Goal: Task Accomplishment & Management: Manage account settings

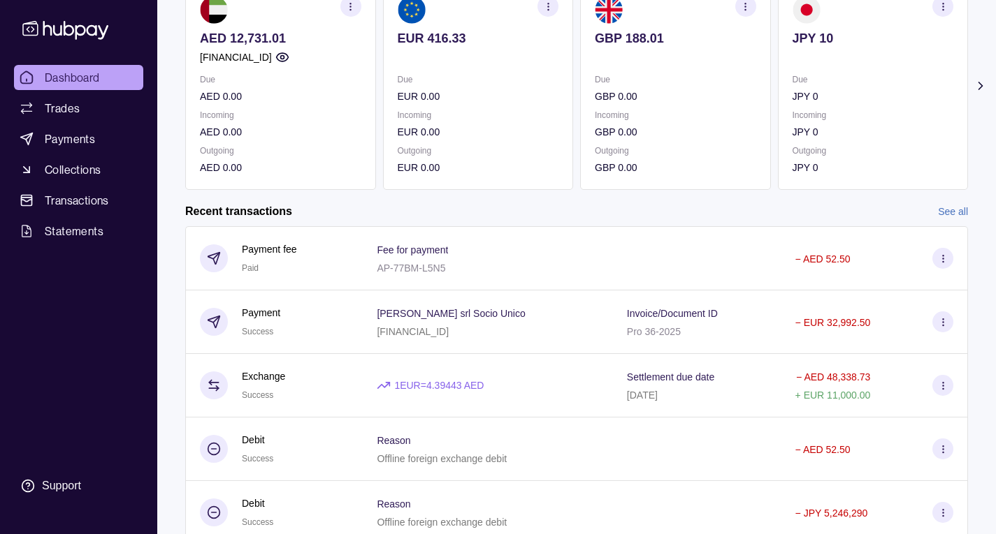
scroll to position [209, 0]
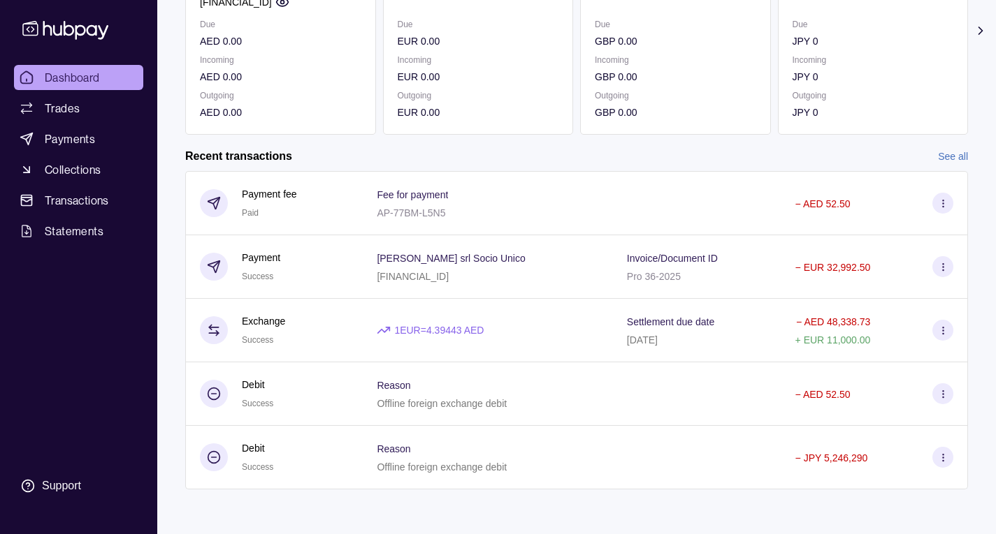
click at [506, 110] on p "EUR 0.00" at bounding box center [478, 112] width 161 height 15
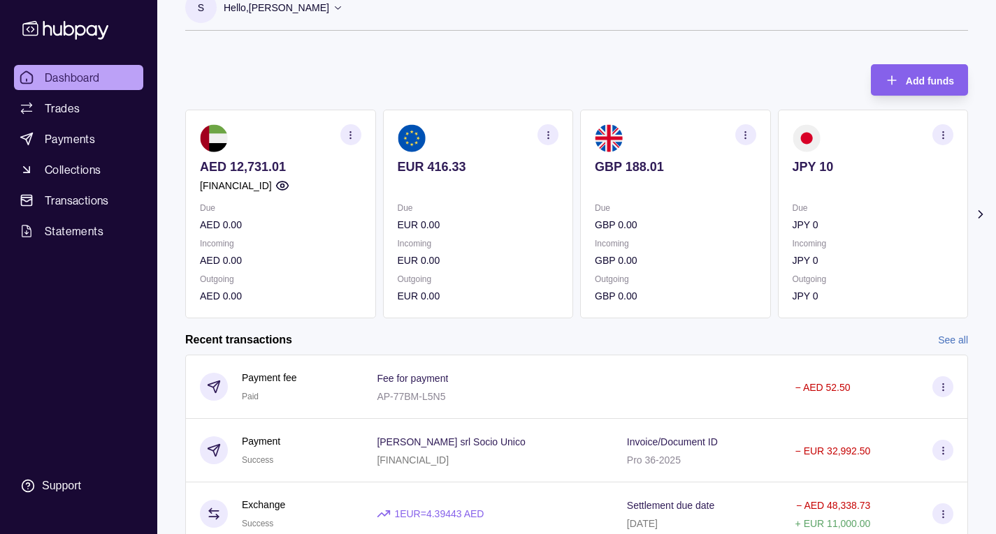
scroll to position [0, 0]
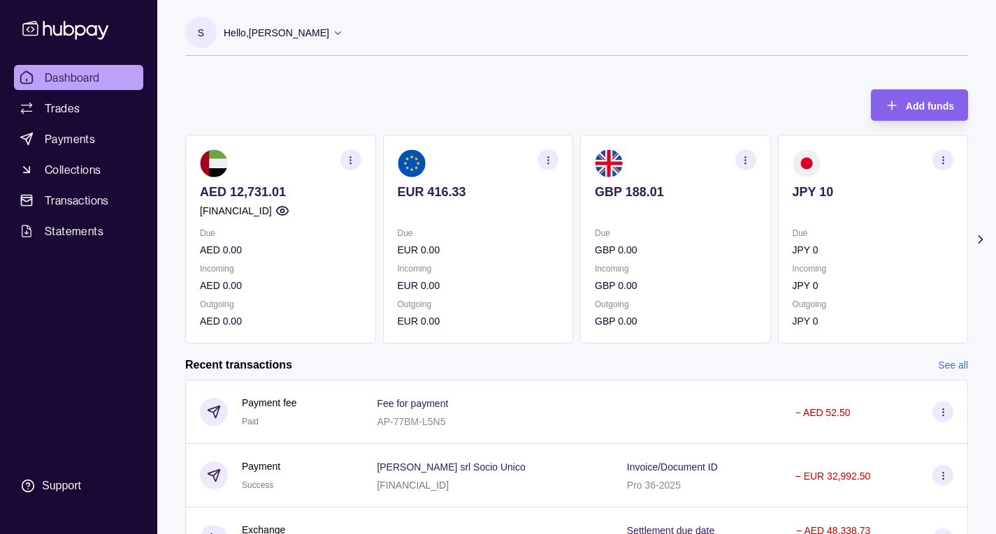
click at [453, 189] on p "EUR 416.33" at bounding box center [478, 191] width 161 height 15
click at [409, 168] on img at bounding box center [412, 164] width 28 height 28
click at [463, 169] on section at bounding box center [478, 164] width 161 height 28
click at [402, 157] on img at bounding box center [412, 164] width 28 height 28
click at [408, 161] on img at bounding box center [412, 164] width 28 height 28
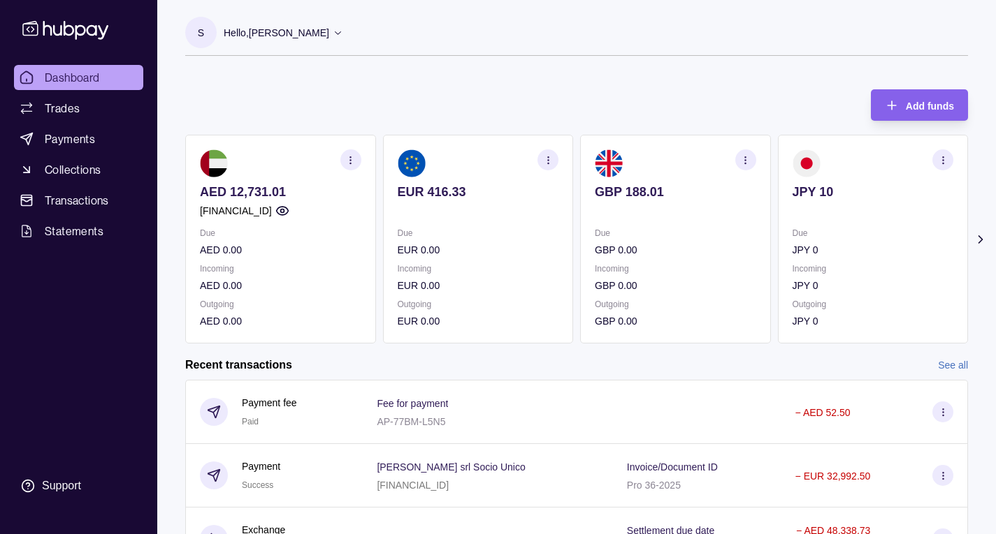
click at [545, 160] on icon "button" at bounding box center [548, 160] width 10 height 10
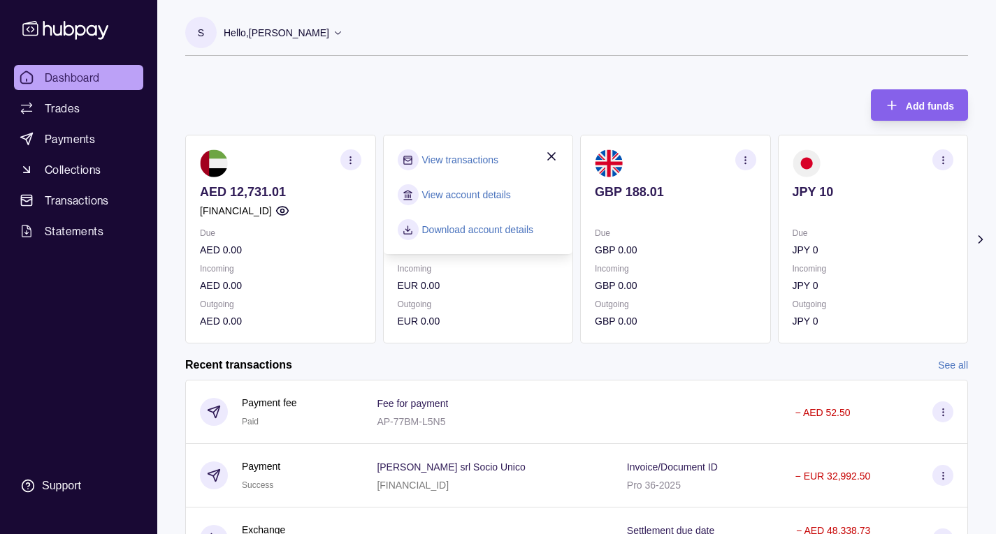
click at [462, 161] on link "View transactions" at bounding box center [460, 159] width 76 height 15
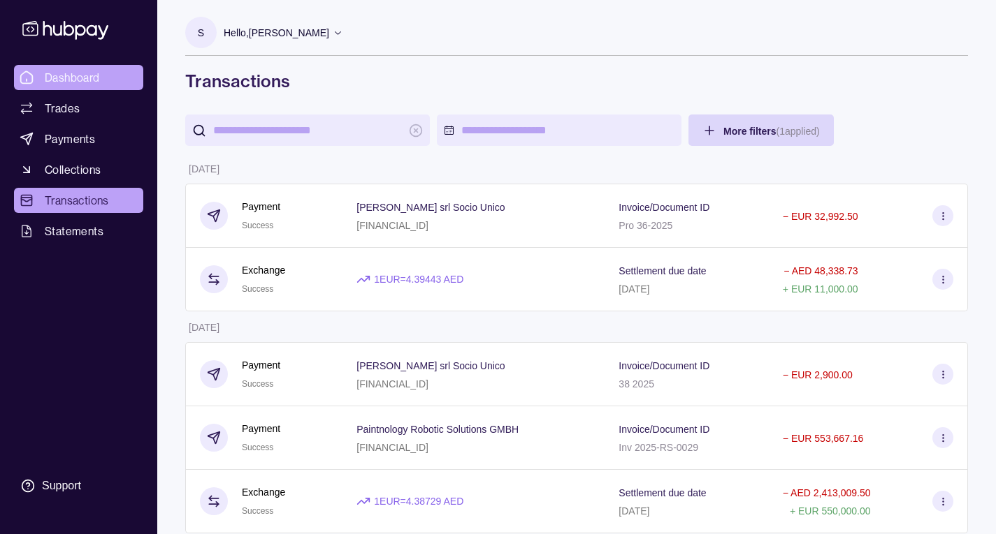
click at [69, 78] on span "Dashboard" at bounding box center [72, 77] width 55 height 17
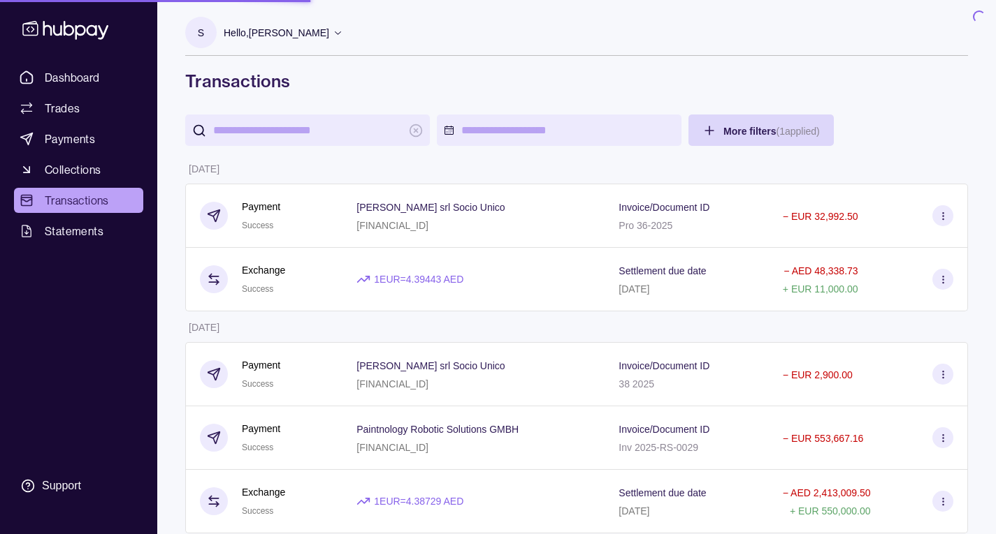
click at [333, 29] on icon at bounding box center [338, 32] width 10 height 10
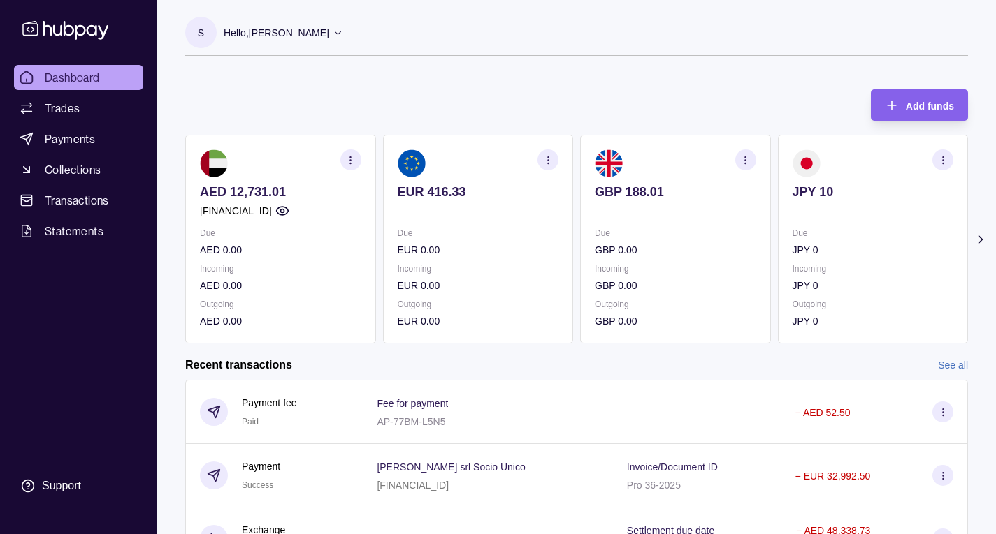
click at [339, 27] on icon at bounding box center [338, 32] width 10 height 10
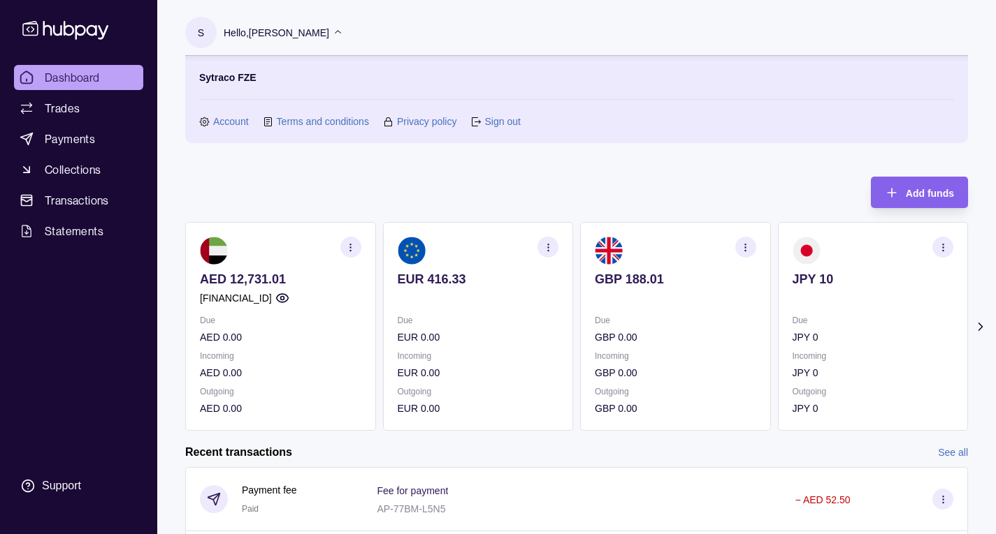
click at [507, 122] on link "Sign out" at bounding box center [502, 121] width 36 height 15
